Goal: Entertainment & Leisure: Browse casually

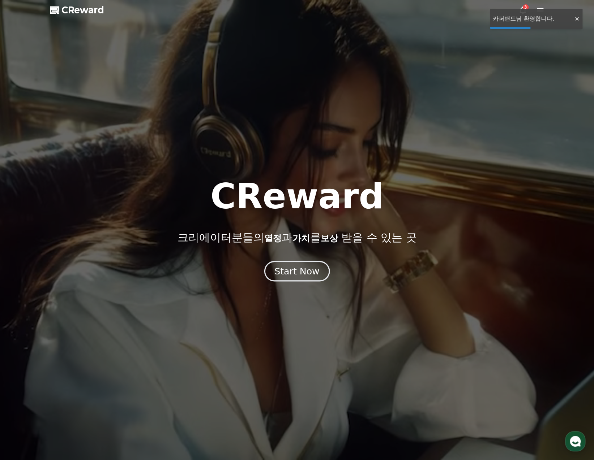
click at [299, 275] on div "Start Now" at bounding box center [296, 271] width 45 height 12
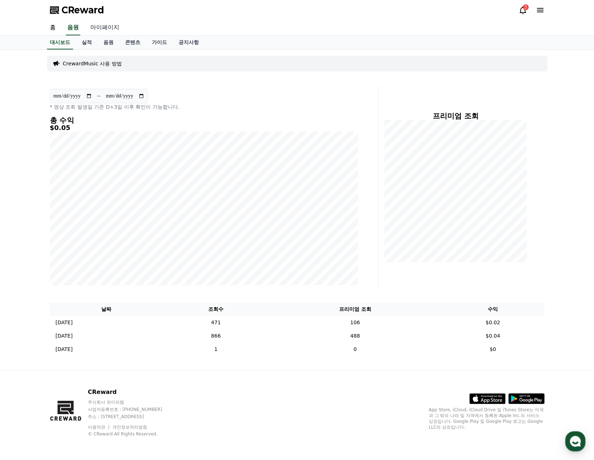
click at [104, 27] on link "마이페이지" at bounding box center [105, 27] width 40 height 15
select select "**********"
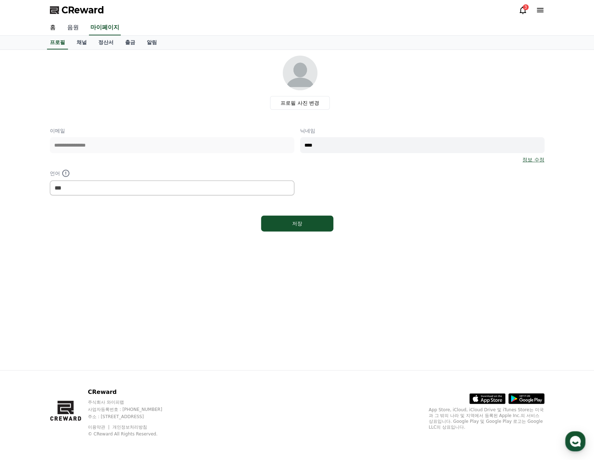
click at [76, 29] on link "음원" at bounding box center [72, 27] width 23 height 15
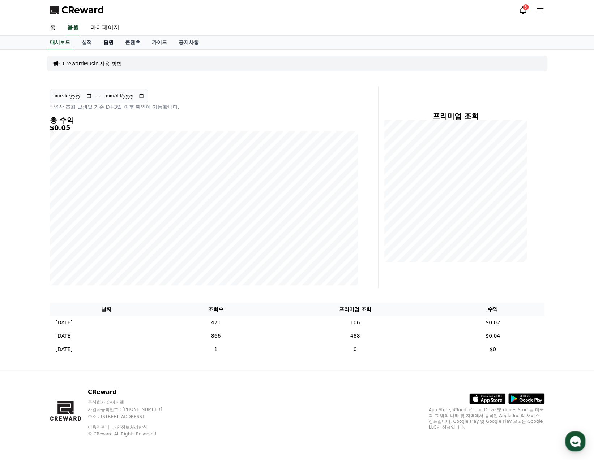
click at [109, 43] on link "음원" at bounding box center [109, 43] width 22 height 14
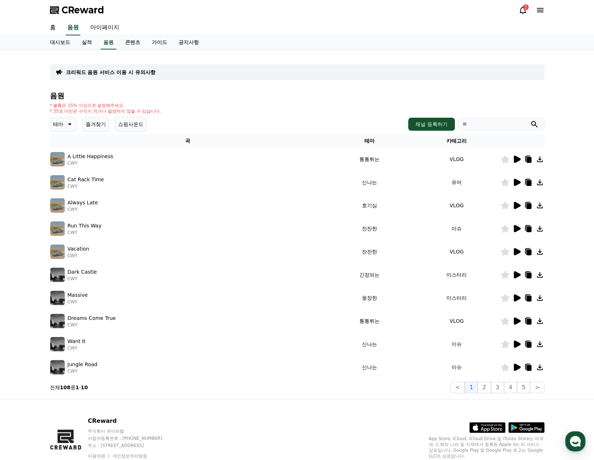
click at [515, 275] on icon at bounding box center [517, 274] width 7 height 7
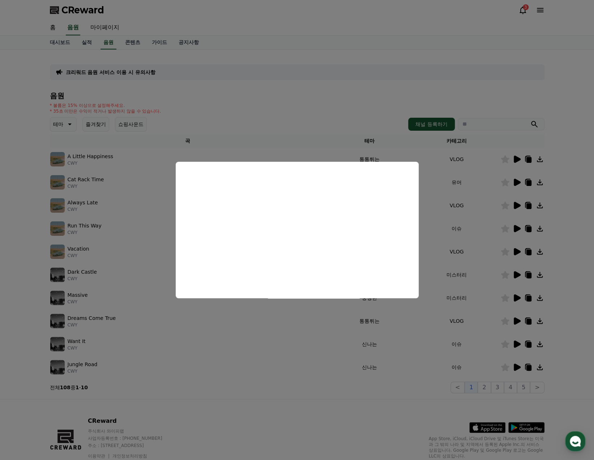
click at [515, 299] on button "close modal" at bounding box center [297, 230] width 594 height 460
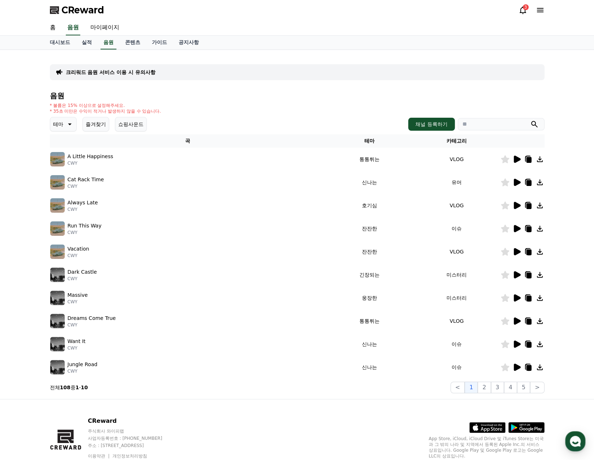
click at [517, 300] on icon at bounding box center [517, 298] width 7 height 7
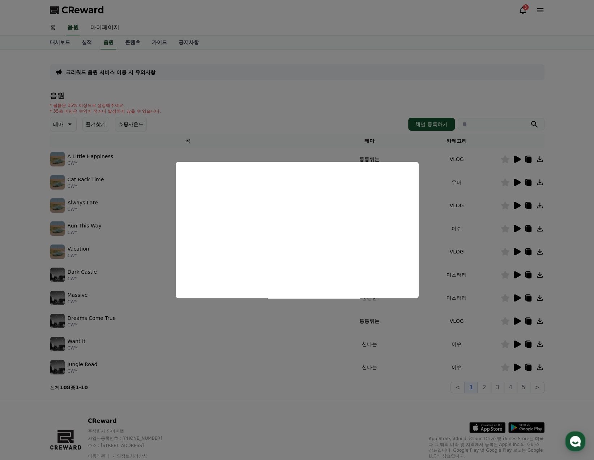
click at [285, 364] on button "close modal" at bounding box center [297, 230] width 594 height 460
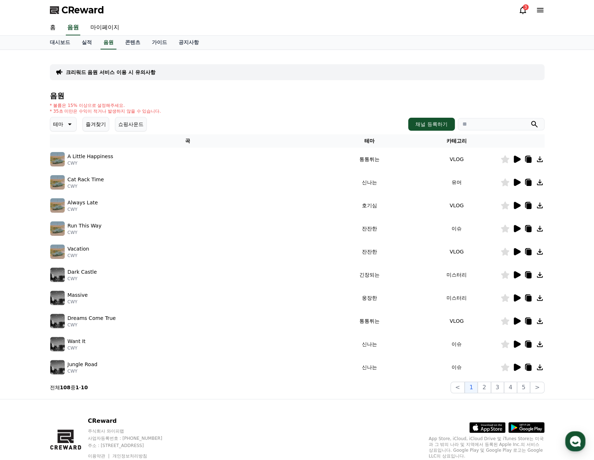
click at [516, 322] on icon at bounding box center [517, 321] width 7 height 7
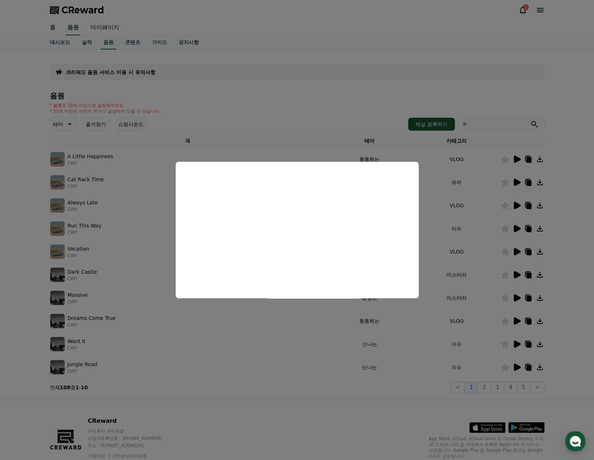
click at [278, 352] on button "close modal" at bounding box center [297, 230] width 594 height 460
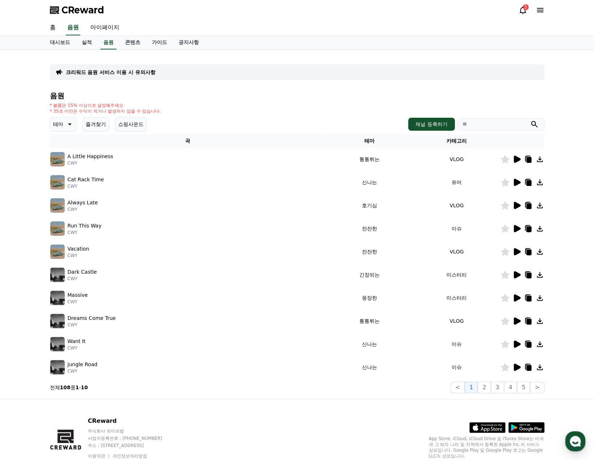
click at [65, 126] on icon at bounding box center [69, 124] width 9 height 9
click at [63, 165] on button "어두운" at bounding box center [61, 164] width 21 height 16
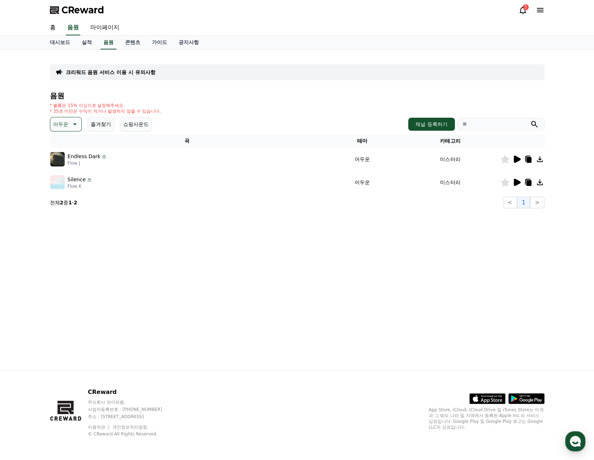
click at [516, 159] on icon at bounding box center [517, 159] width 7 height 7
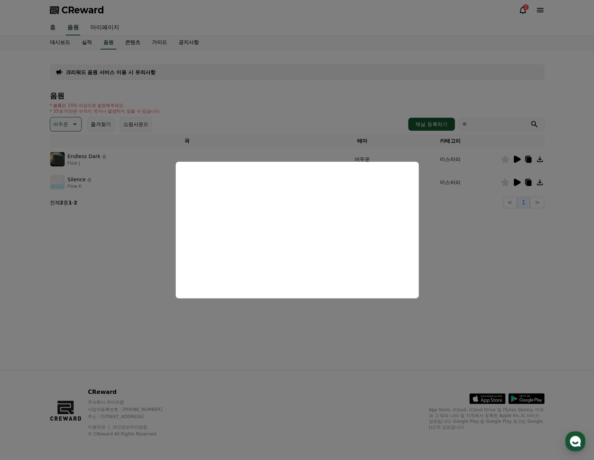
click at [447, 243] on button "close modal" at bounding box center [297, 230] width 594 height 460
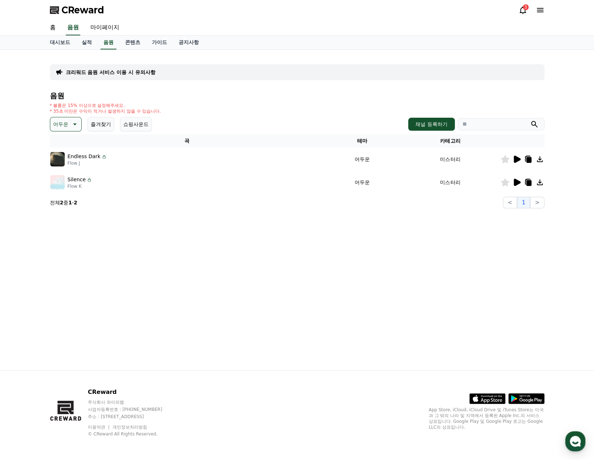
click at [517, 182] on icon at bounding box center [517, 182] width 7 height 7
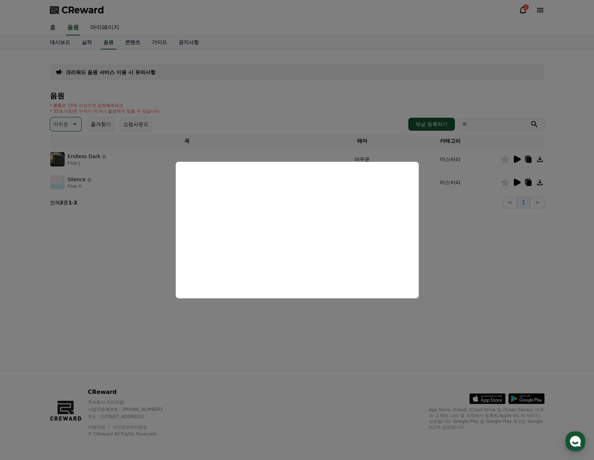
click at [492, 274] on button "close modal" at bounding box center [297, 230] width 594 height 460
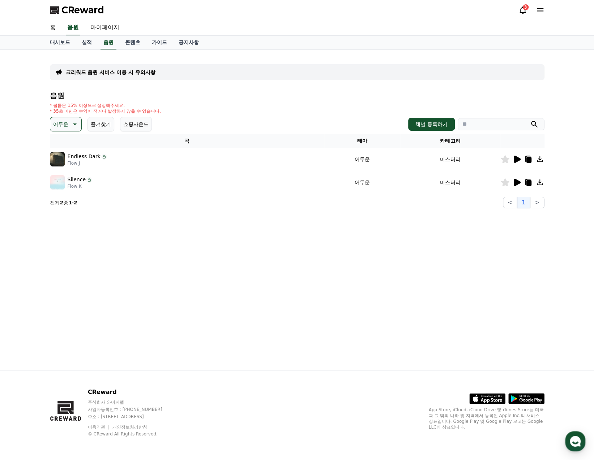
click at [527, 181] on icon at bounding box center [528, 183] width 5 height 6
click at [210, 276] on div "크리워드 음원 서비스 이용 시 유의사항 음원 * 볼륨은 15% 이상으로 설정해주세요. * 35초 미만은 수익이 적거나 발생하지 않을 수 있습니…" at bounding box center [297, 210] width 506 height 321
click at [73, 122] on icon at bounding box center [74, 124] width 9 height 9
click at [64, 149] on button "웅장한" at bounding box center [61, 149] width 21 height 16
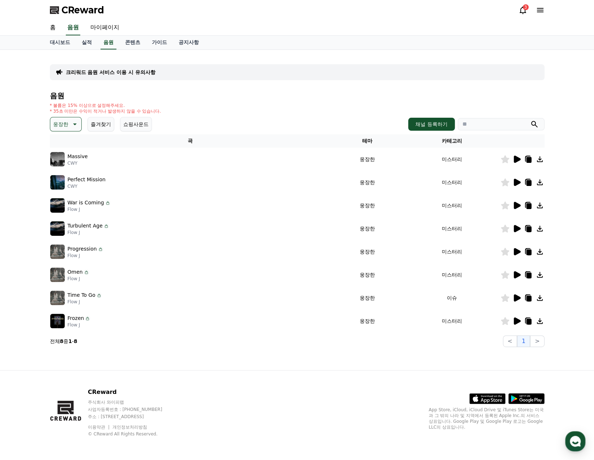
click at [517, 185] on icon at bounding box center [517, 182] width 7 height 7
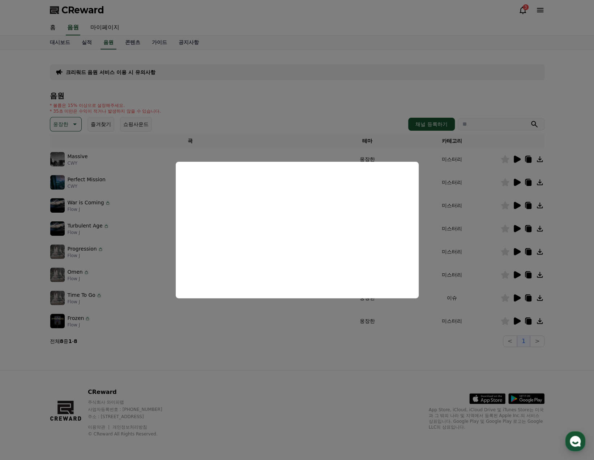
click at [184, 318] on button "close modal" at bounding box center [297, 230] width 594 height 460
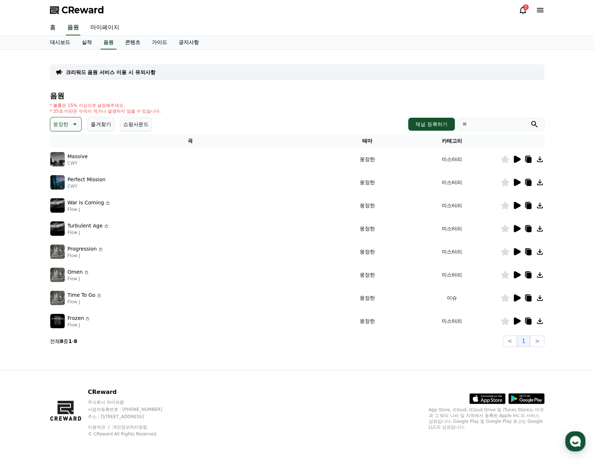
click at [515, 207] on icon at bounding box center [517, 205] width 7 height 7
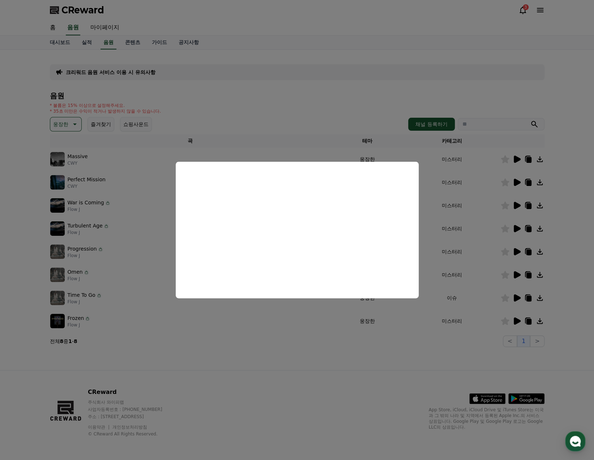
click at [75, 122] on button "close modal" at bounding box center [297, 230] width 594 height 460
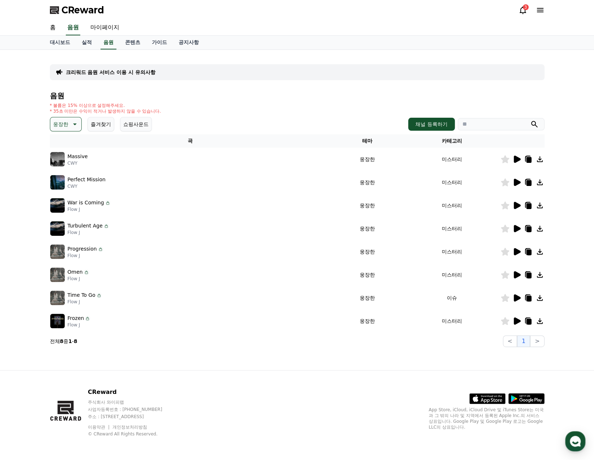
click at [74, 123] on icon at bounding box center [74, 124] width 9 height 9
click at [65, 175] on button "감동적인" at bounding box center [64, 174] width 26 height 16
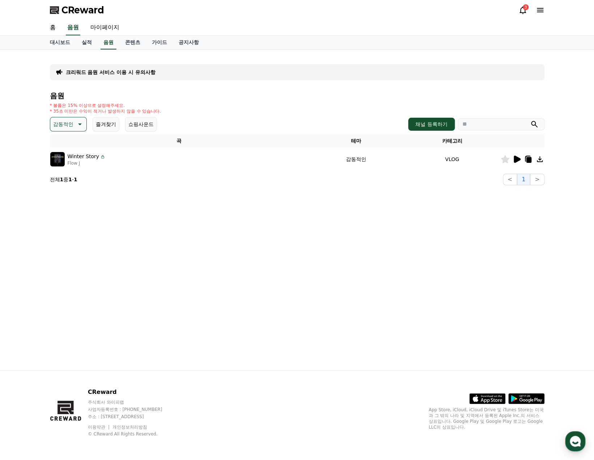
click at [516, 160] on icon at bounding box center [517, 159] width 7 height 7
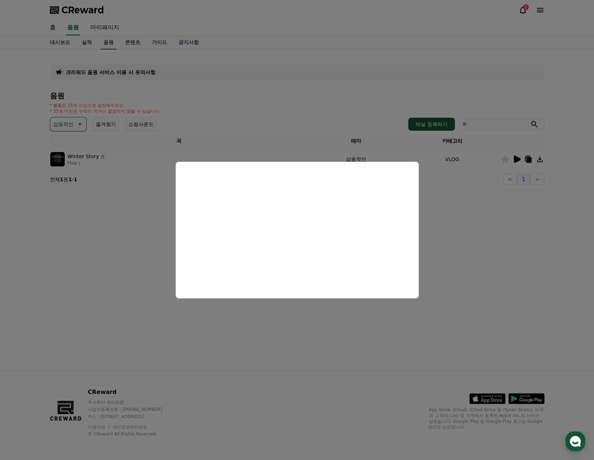
click at [80, 124] on button "close modal" at bounding box center [297, 230] width 594 height 460
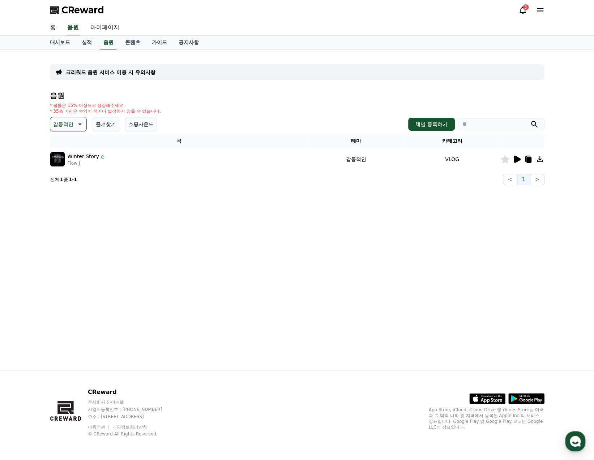
click at [80, 124] on icon at bounding box center [80, 125] width 4 height 2
click at [67, 185] on button "긴장되는" at bounding box center [64, 184] width 26 height 16
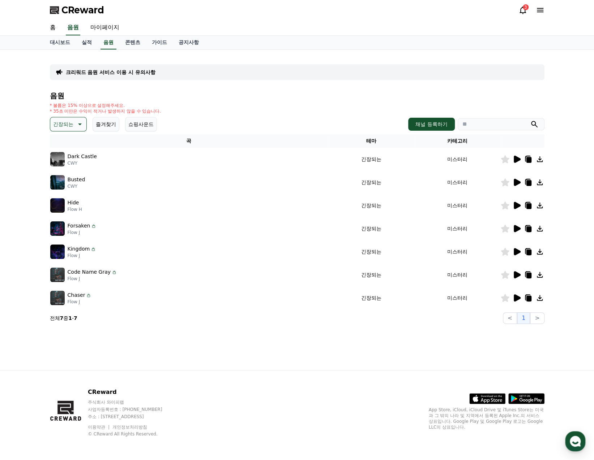
click at [516, 161] on icon at bounding box center [517, 159] width 7 height 7
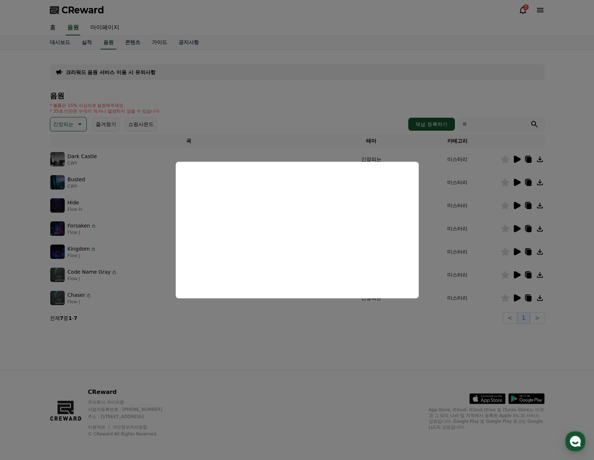
click at [426, 183] on button "close modal" at bounding box center [297, 230] width 594 height 460
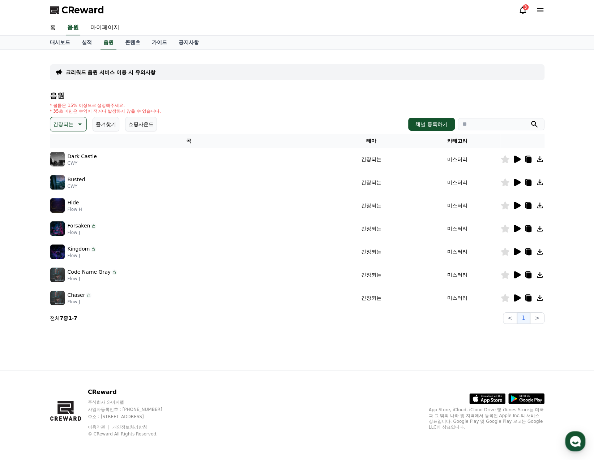
click at [516, 183] on icon at bounding box center [517, 182] width 7 height 7
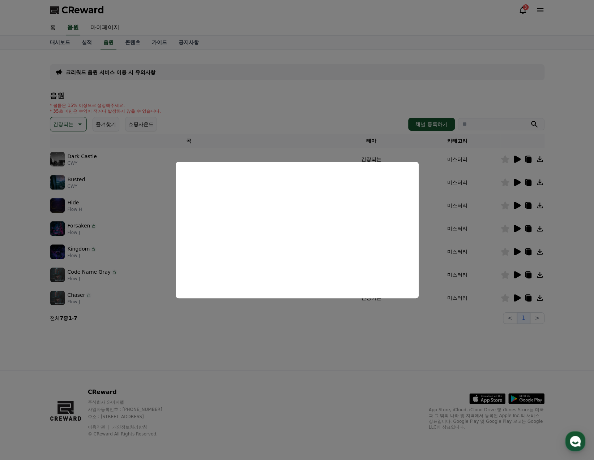
click at [529, 180] on button "close modal" at bounding box center [297, 230] width 594 height 460
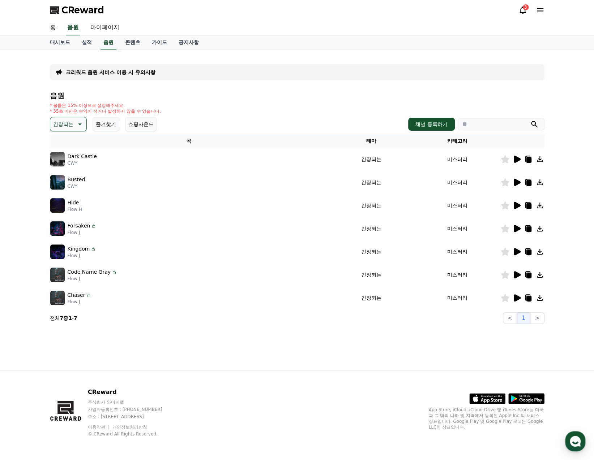
click at [521, 14] on icon at bounding box center [522, 10] width 9 height 9
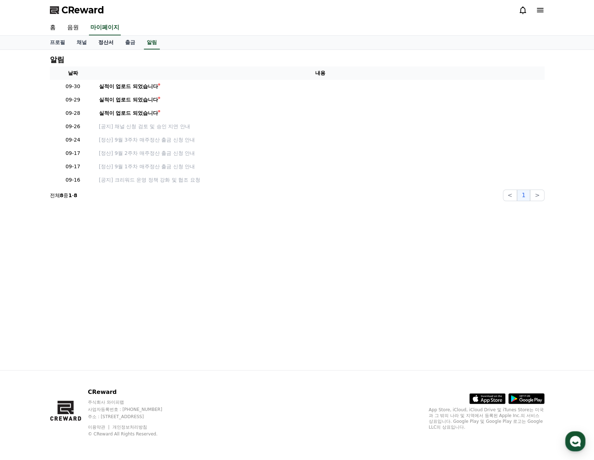
click at [109, 41] on link "정산서" at bounding box center [106, 43] width 27 height 14
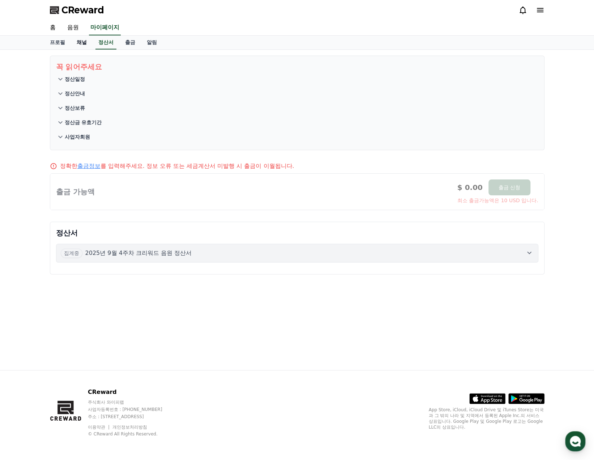
click at [81, 44] on link "채널" at bounding box center [82, 43] width 22 height 14
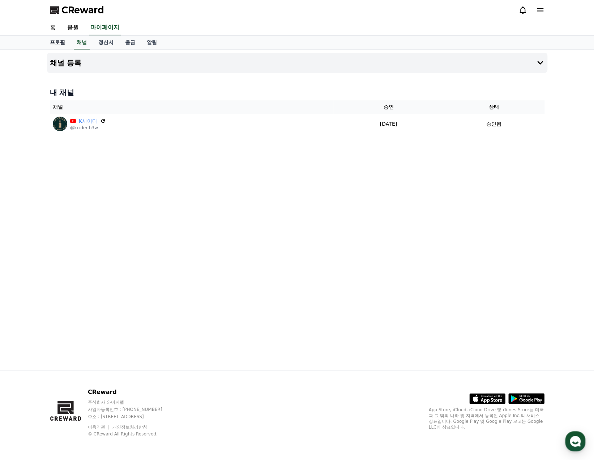
click at [57, 42] on link "프로필" at bounding box center [57, 43] width 27 height 14
select select "**********"
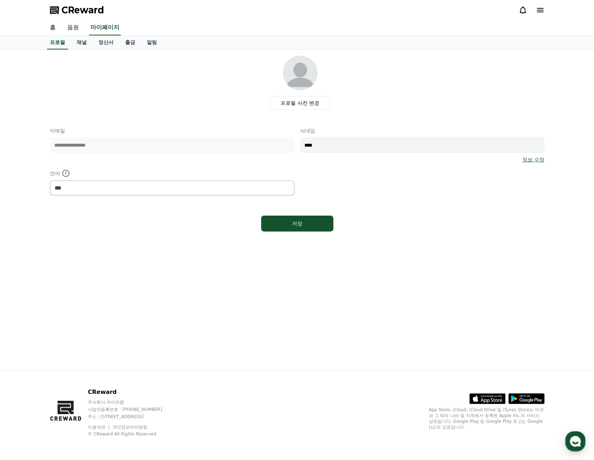
click at [70, 27] on link "음원" at bounding box center [72, 27] width 23 height 15
